Goal: Find specific page/section: Find specific page/section

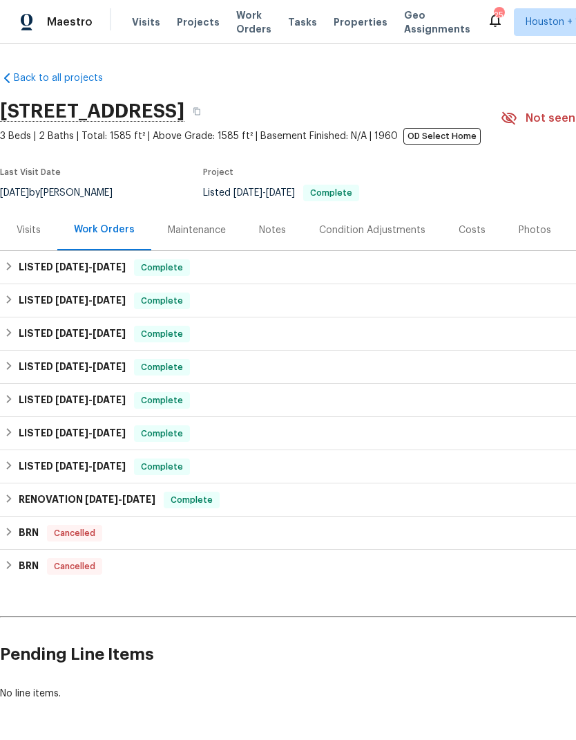
click at [186, 236] on div "Maintenance" at bounding box center [197, 230] width 58 height 14
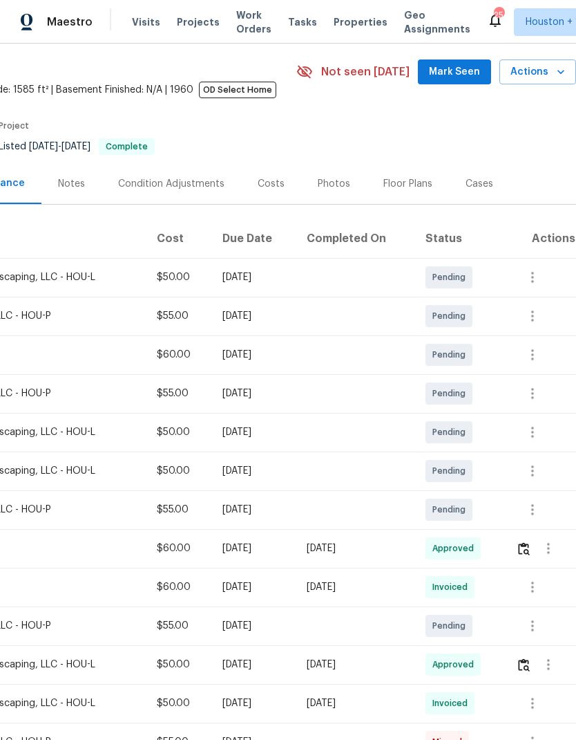
scroll to position [46, 205]
